Goal: Transaction & Acquisition: Book appointment/travel/reservation

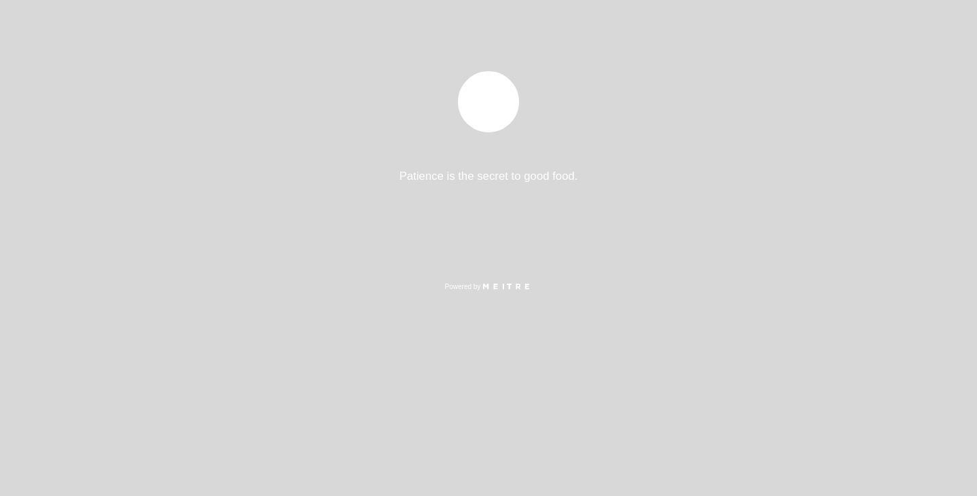
select select "es"
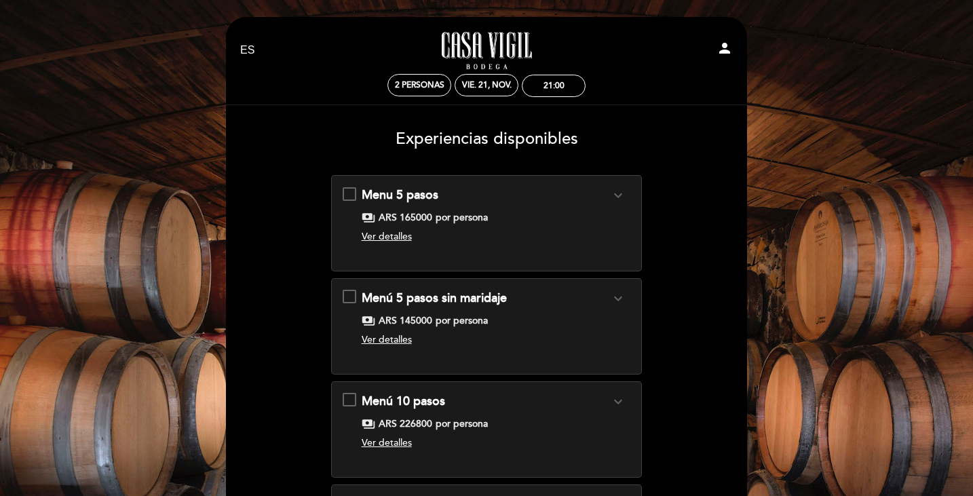
click at [367, 234] on span "Ver detalles" at bounding box center [387, 237] width 50 height 12
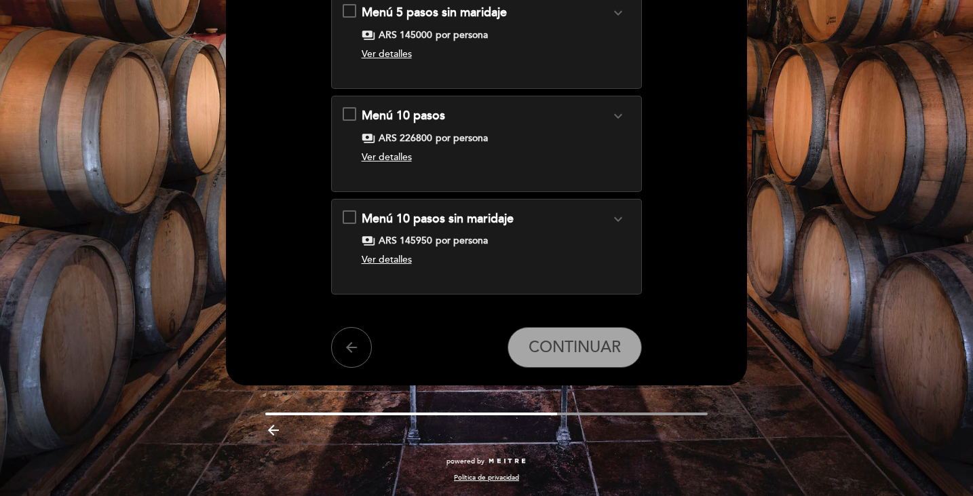
scroll to position [39, 0]
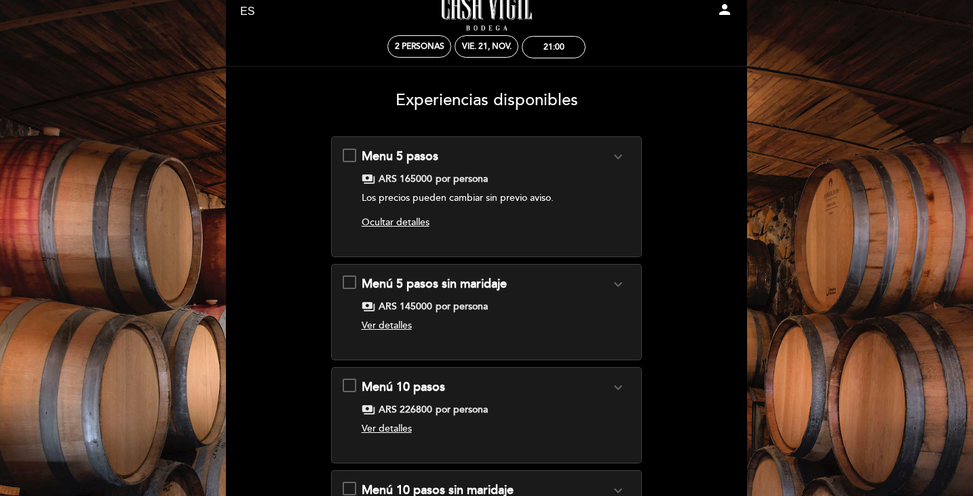
click at [620, 147] on div "Menu 5 pasos expand_more Clic aquí para ver menú. payments ARS 165000 por perso…" at bounding box center [486, 196] width 311 height 121
click at [617, 157] on icon "expand_more" at bounding box center [618, 157] width 16 height 16
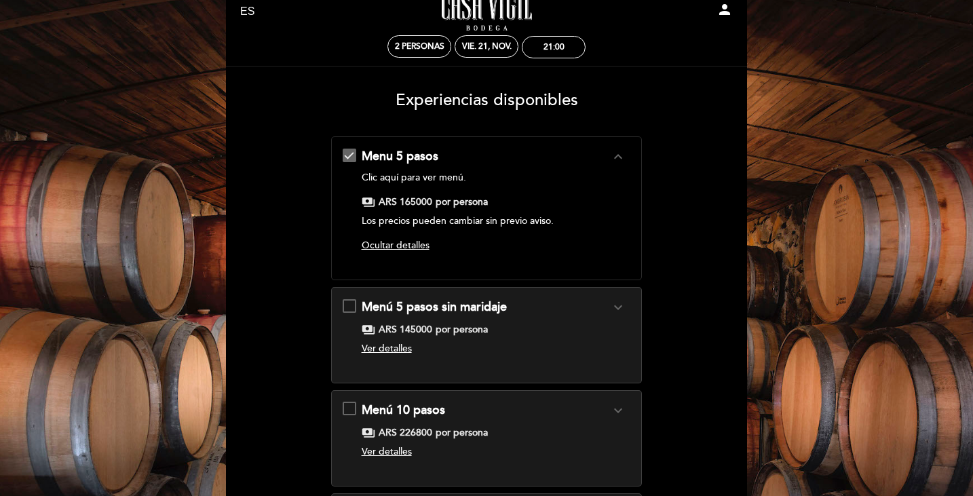
click at [618, 157] on icon "expand_less" at bounding box center [618, 157] width 16 height 16
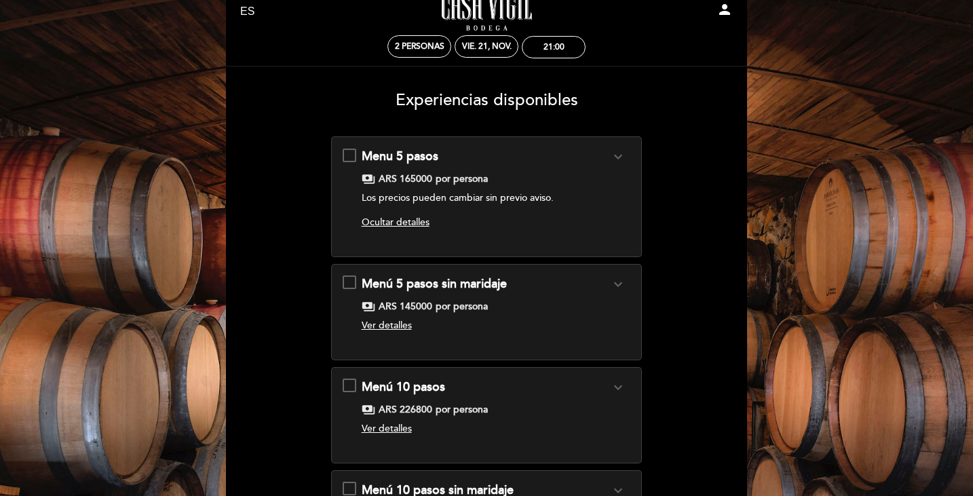
click at [406, 223] on span "Ocultar detalles" at bounding box center [396, 222] width 68 height 12
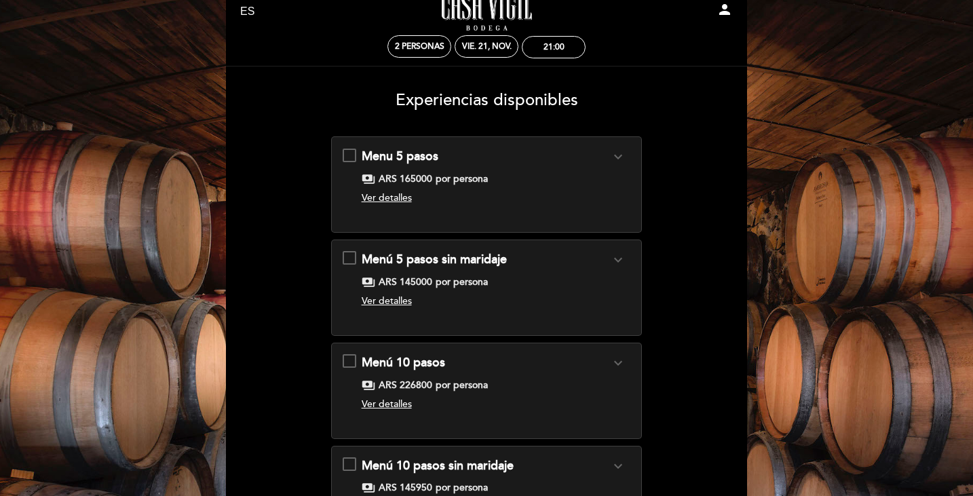
click at [402, 202] on span "Ver detalles" at bounding box center [387, 198] width 50 height 12
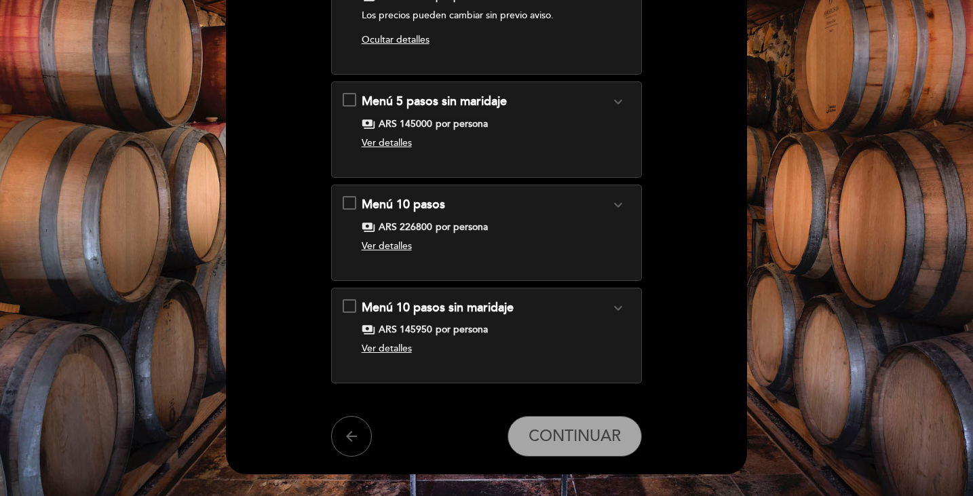
scroll to position [107, 0]
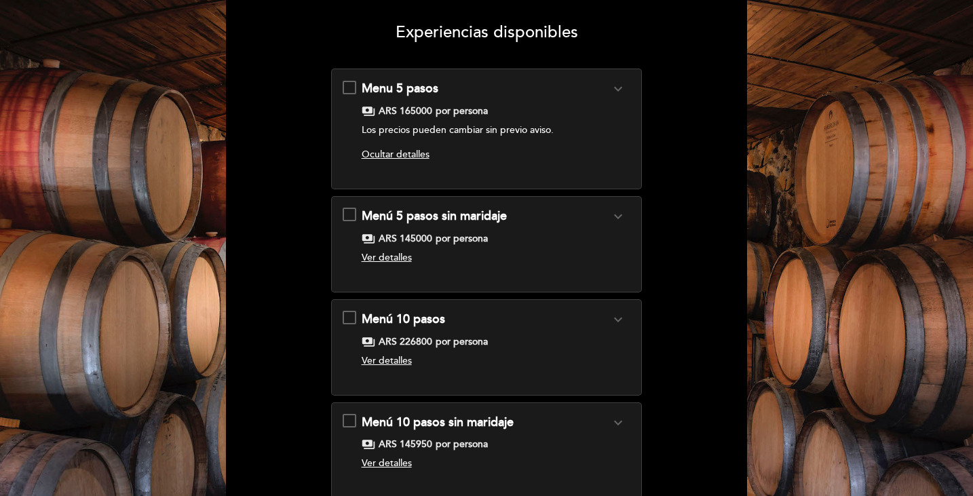
click at [377, 111] on div "payments ARS 165000 por persona" at bounding box center [486, 112] width 249 height 14
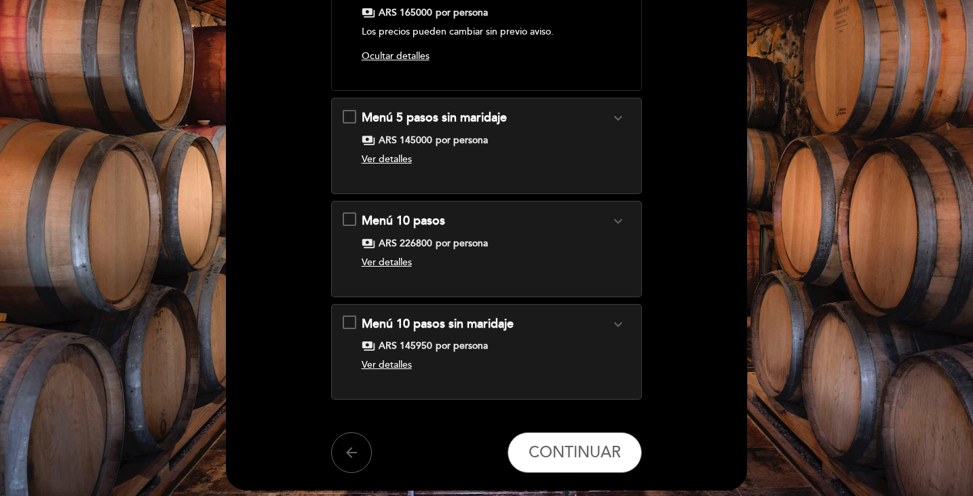
scroll to position [333, 0]
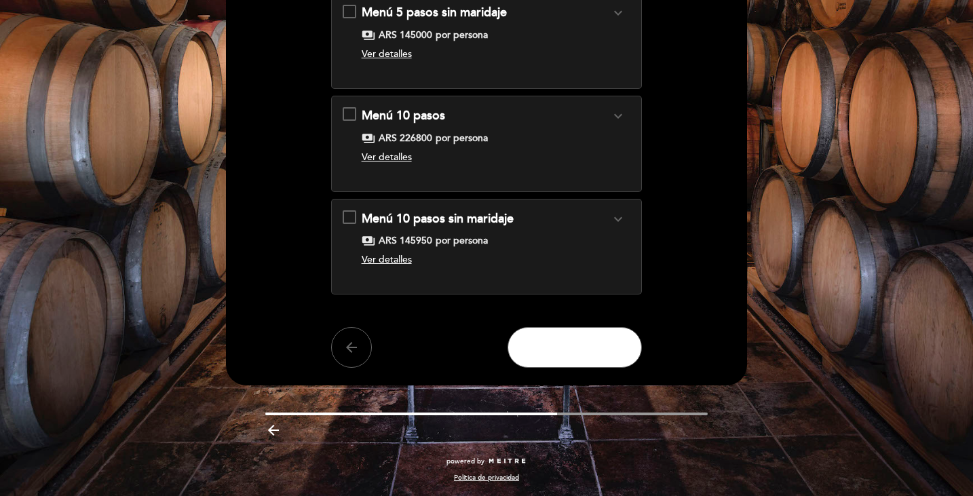
click at [600, 334] on button "CONTINUAR" at bounding box center [575, 347] width 134 height 41
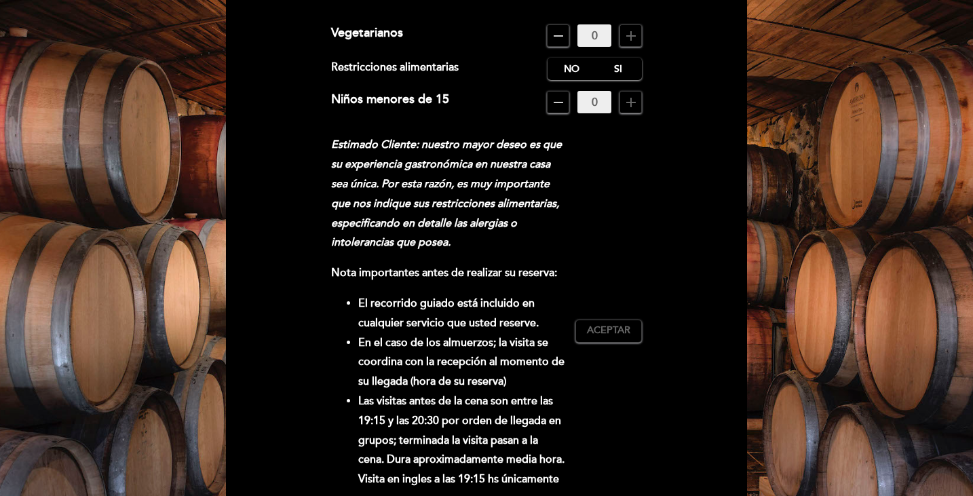
scroll to position [0, 0]
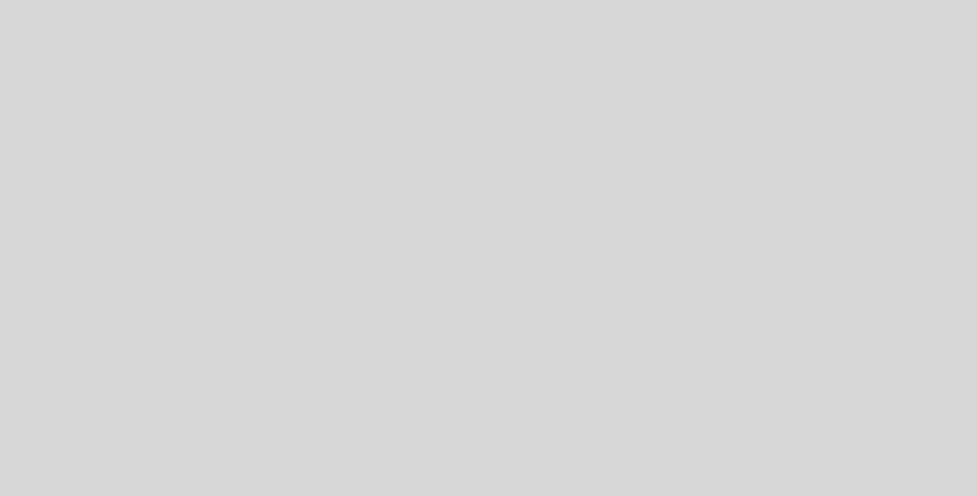
select select "es"
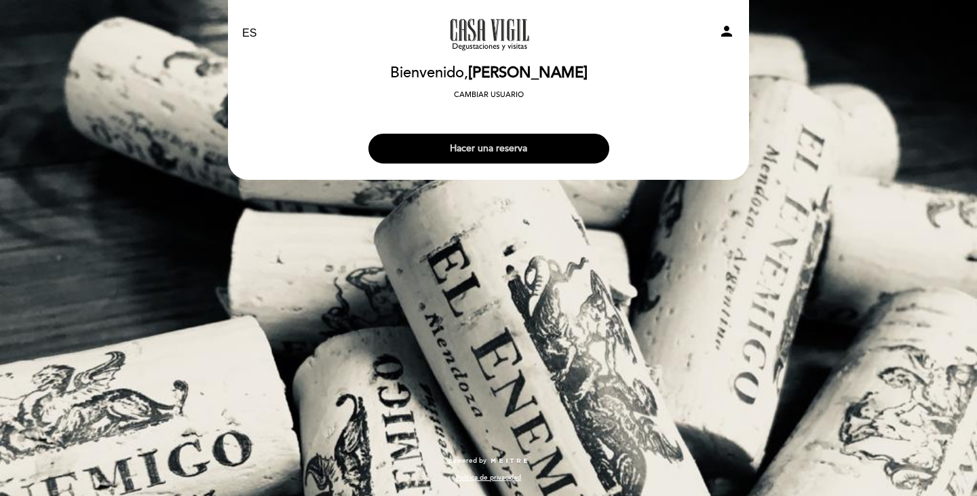
click at [427, 143] on button "Hacer una reserva" at bounding box center [488, 149] width 241 height 30
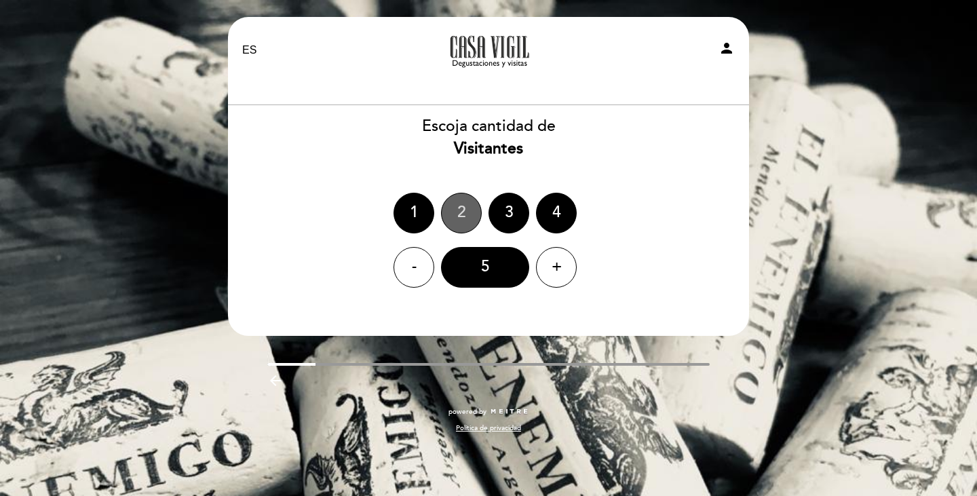
click at [462, 212] on div "2" at bounding box center [461, 213] width 41 height 41
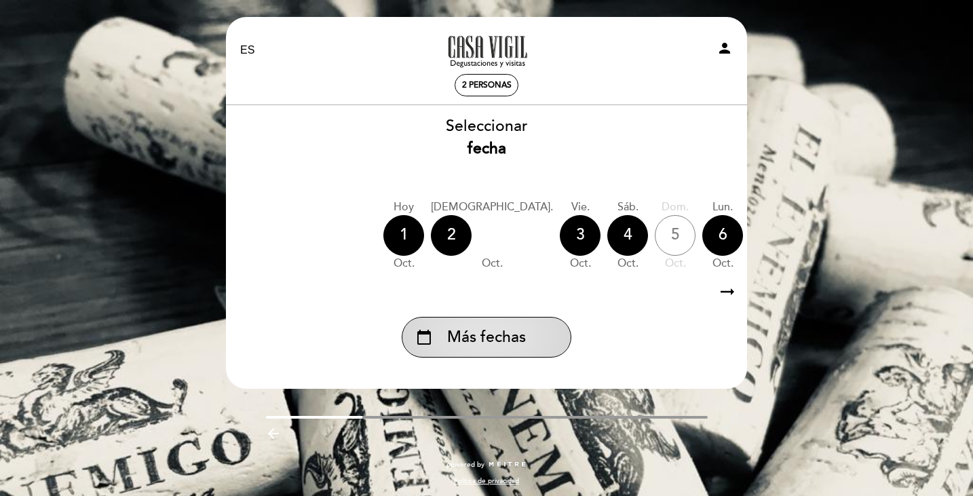
click at [552, 335] on div "calendar_today Más fechas" at bounding box center [487, 337] width 170 height 41
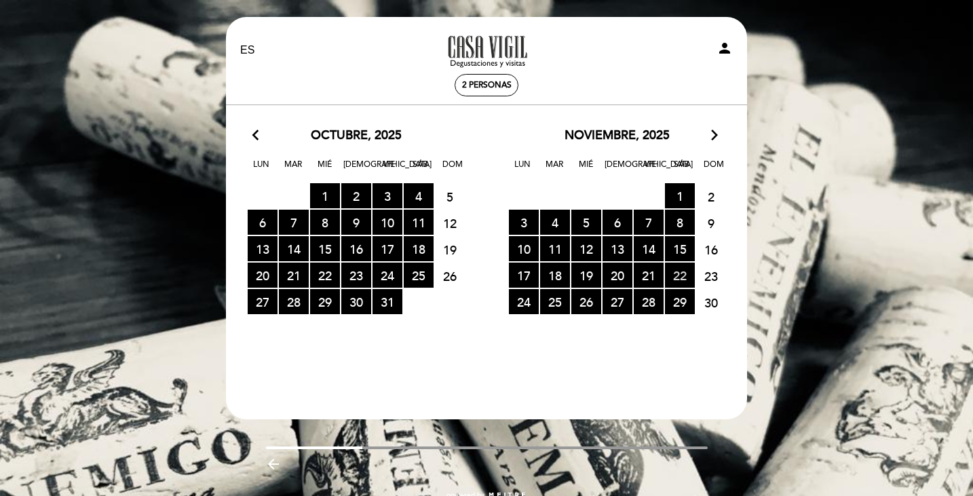
click at [679, 274] on span "22 RESERVAS DISPONIBLES" at bounding box center [680, 275] width 30 height 25
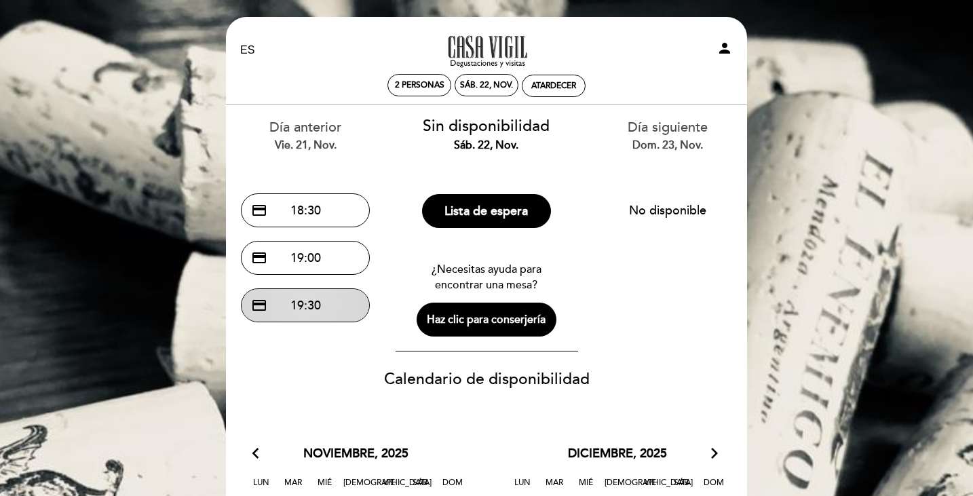
click at [326, 302] on button "credit_card 19:30" at bounding box center [305, 305] width 129 height 34
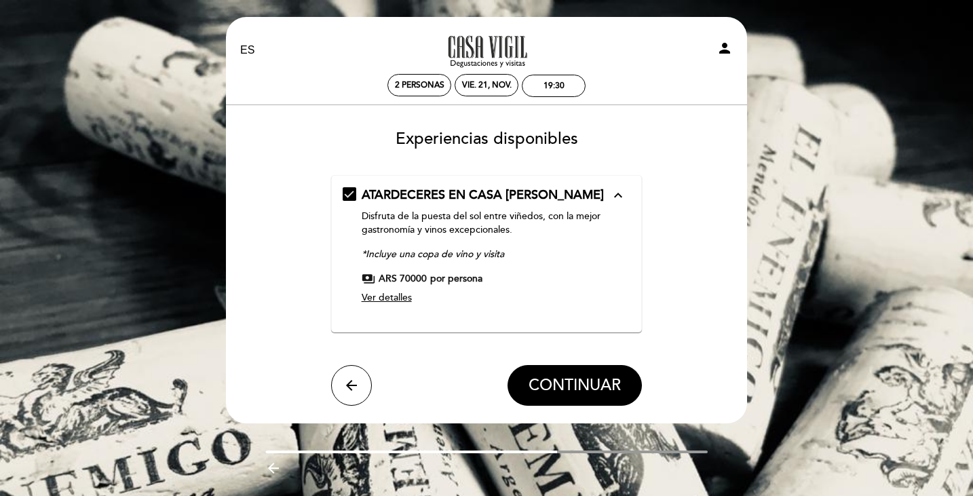
click at [394, 296] on span "Ver detalles" at bounding box center [387, 298] width 50 height 12
